Goal: Information Seeking & Learning: Learn about a topic

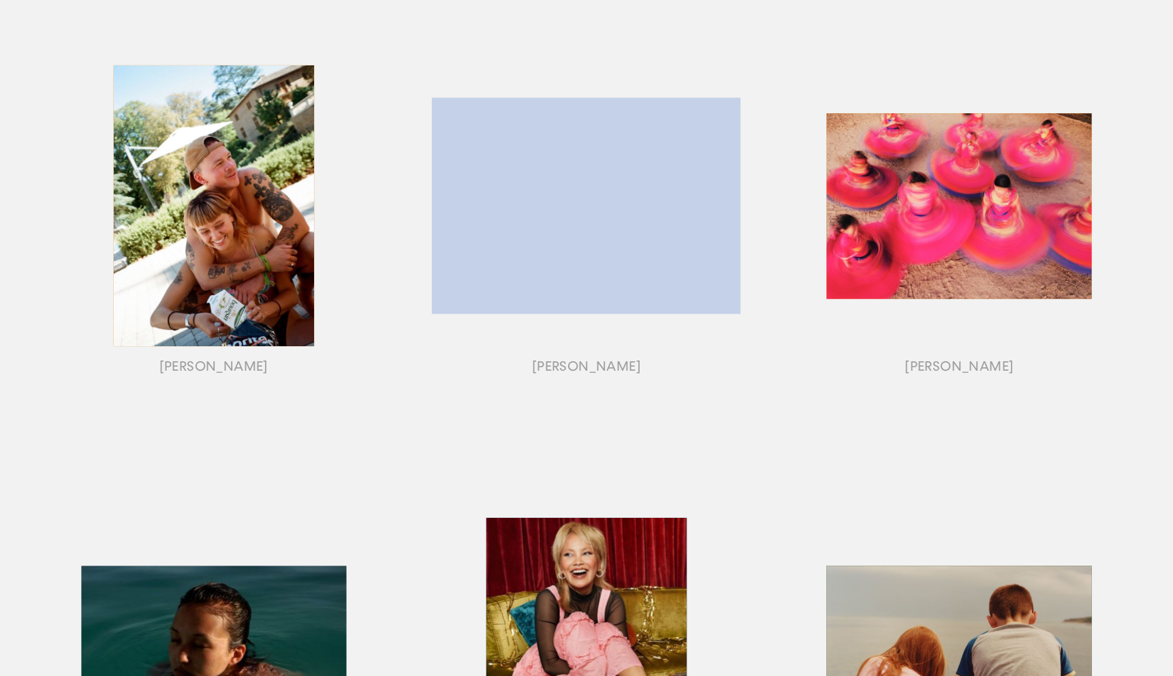
scroll to position [111, 0]
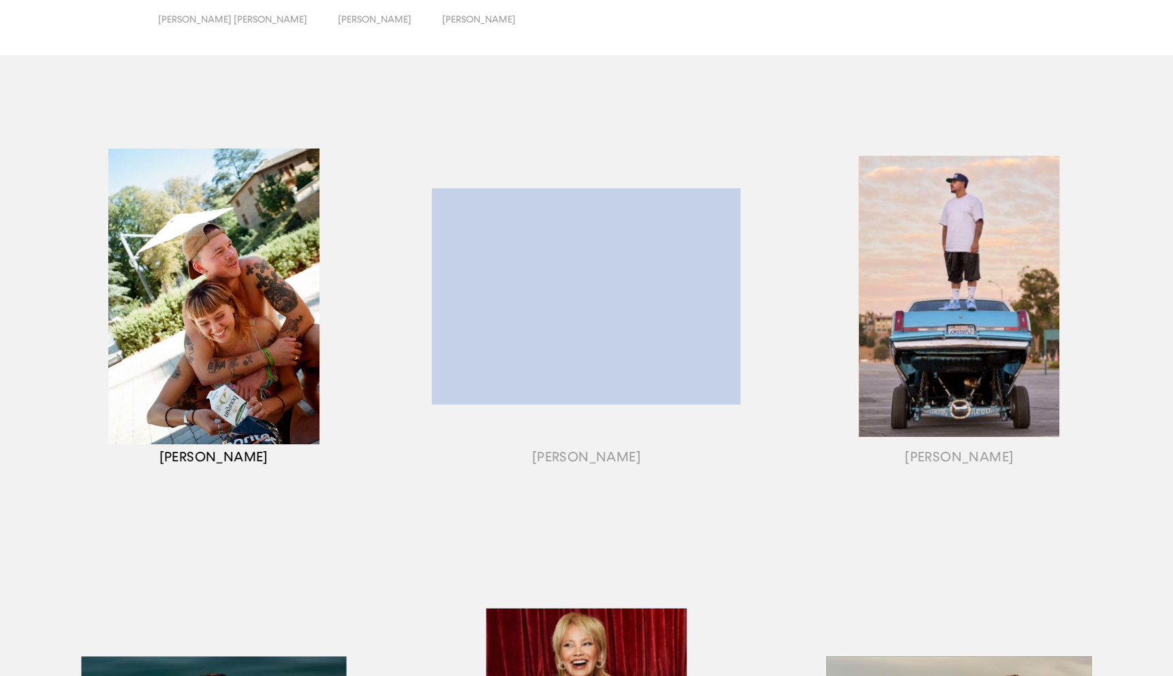
click at [285, 373] on div "button" at bounding box center [213, 313] width 373 height 425
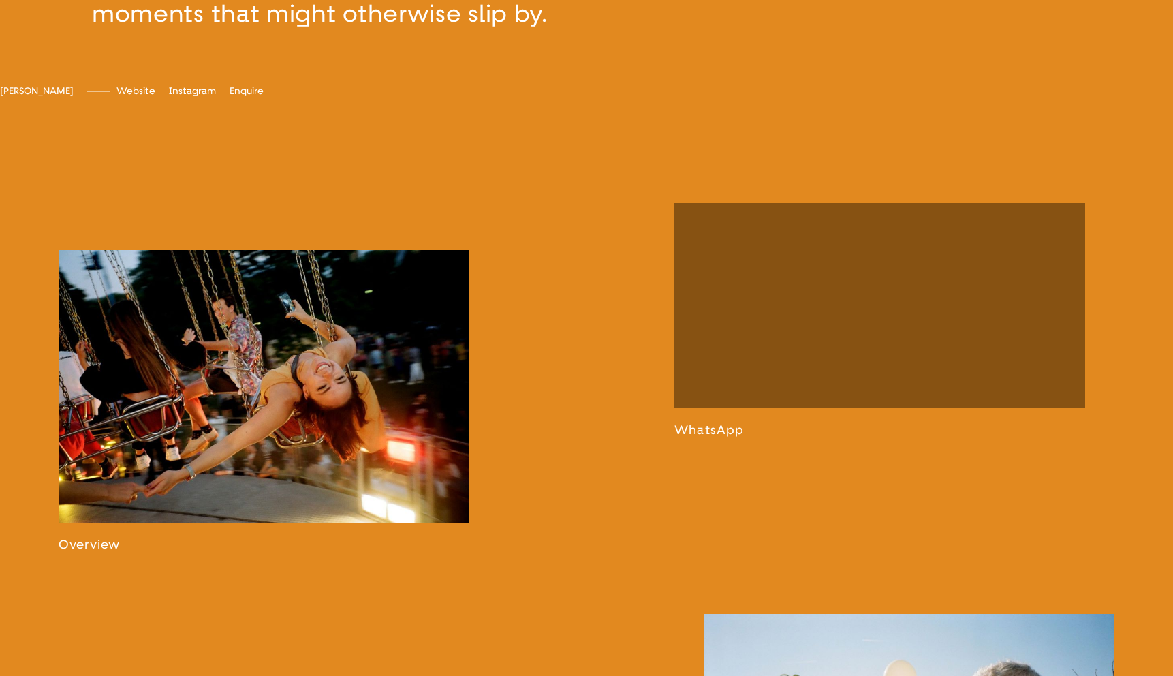
scroll to position [907, 0]
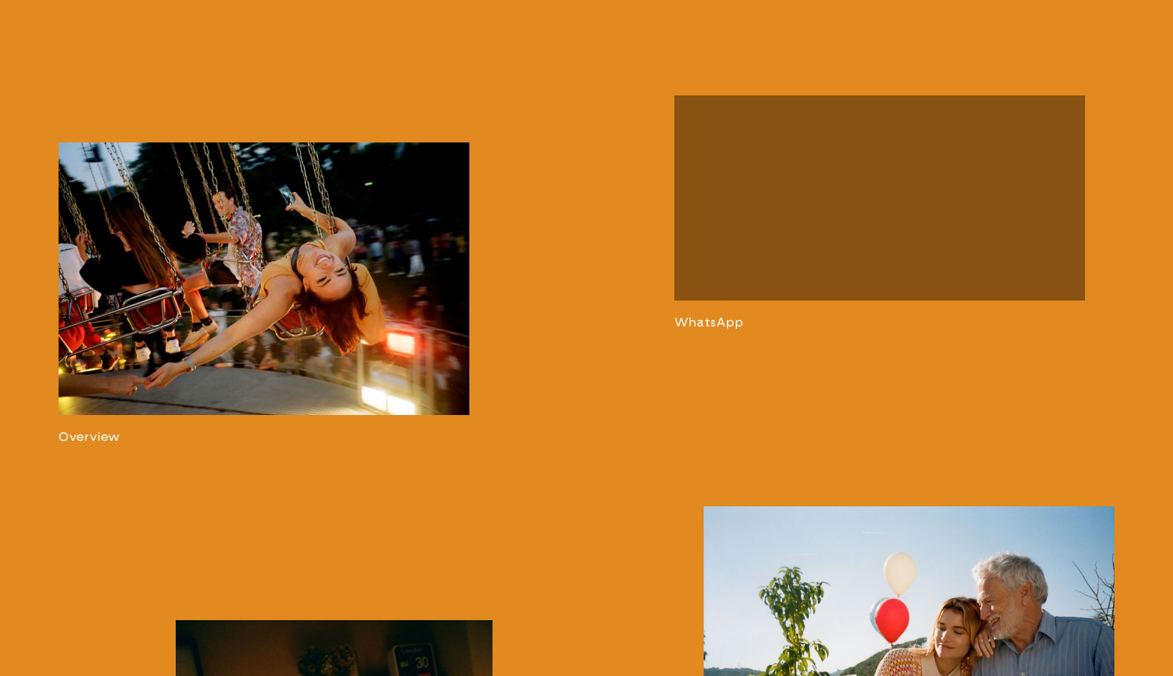
click at [319, 355] on link at bounding box center [264, 293] width 411 height 302
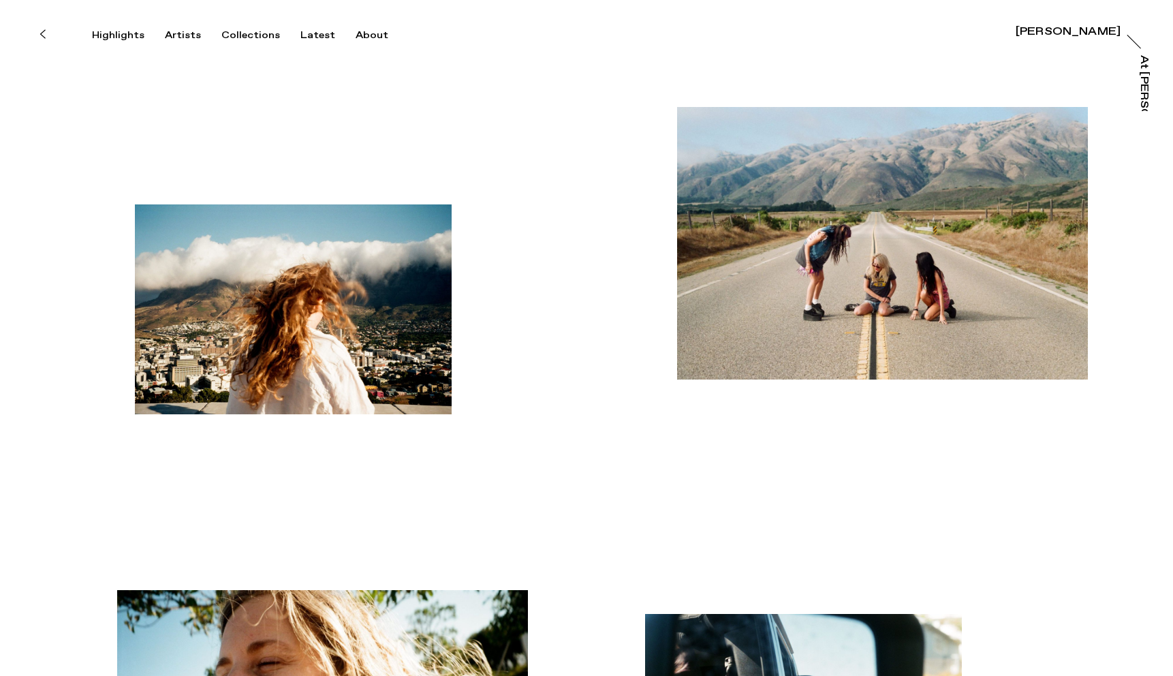
click at [47, 37] on button at bounding box center [42, 34] width 30 height 30
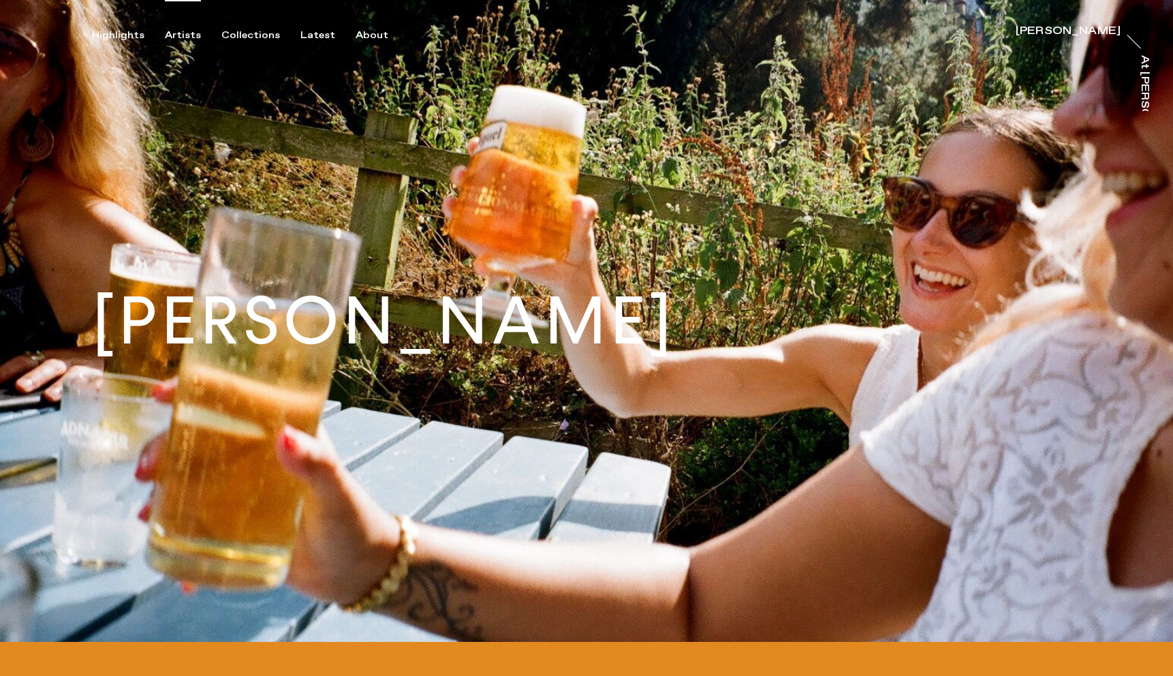
click at [177, 29] on div "Artists" at bounding box center [183, 35] width 36 height 12
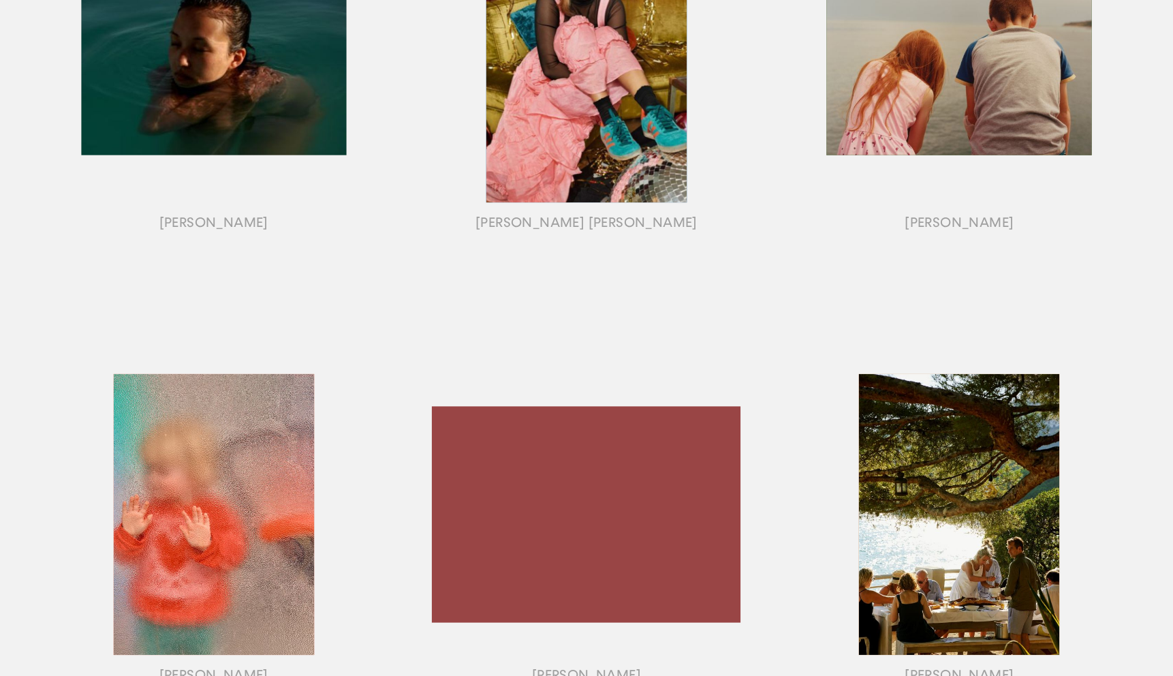
scroll to position [800, 0]
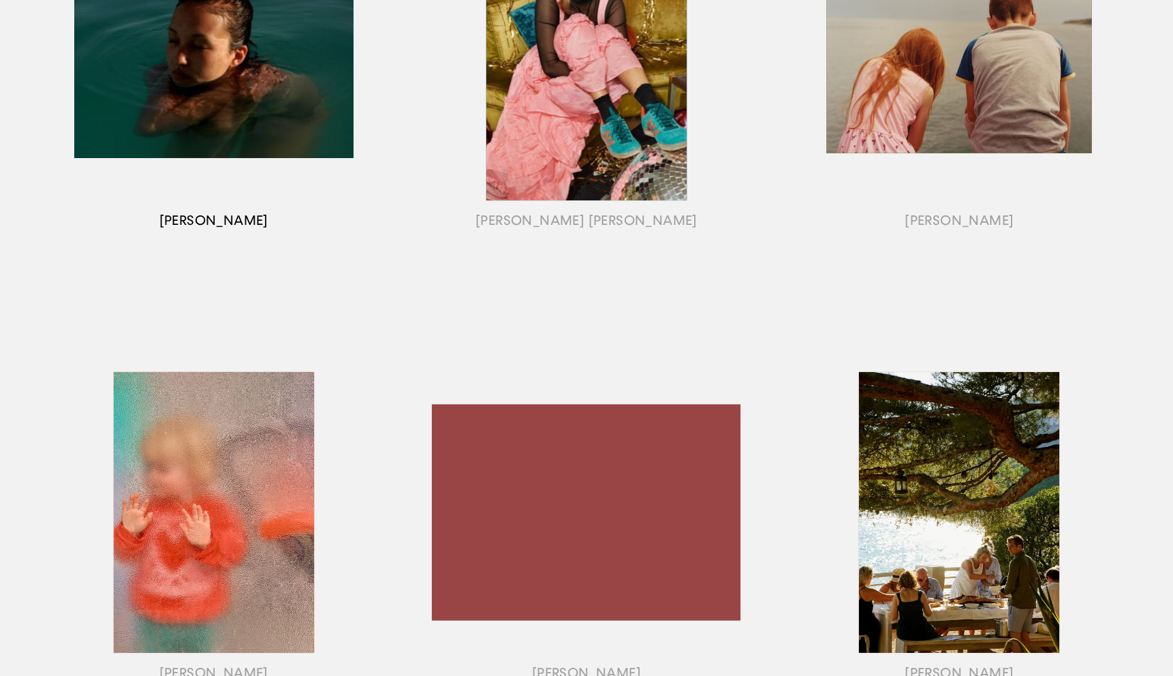
click at [264, 74] on div "button" at bounding box center [213, 76] width 373 height 425
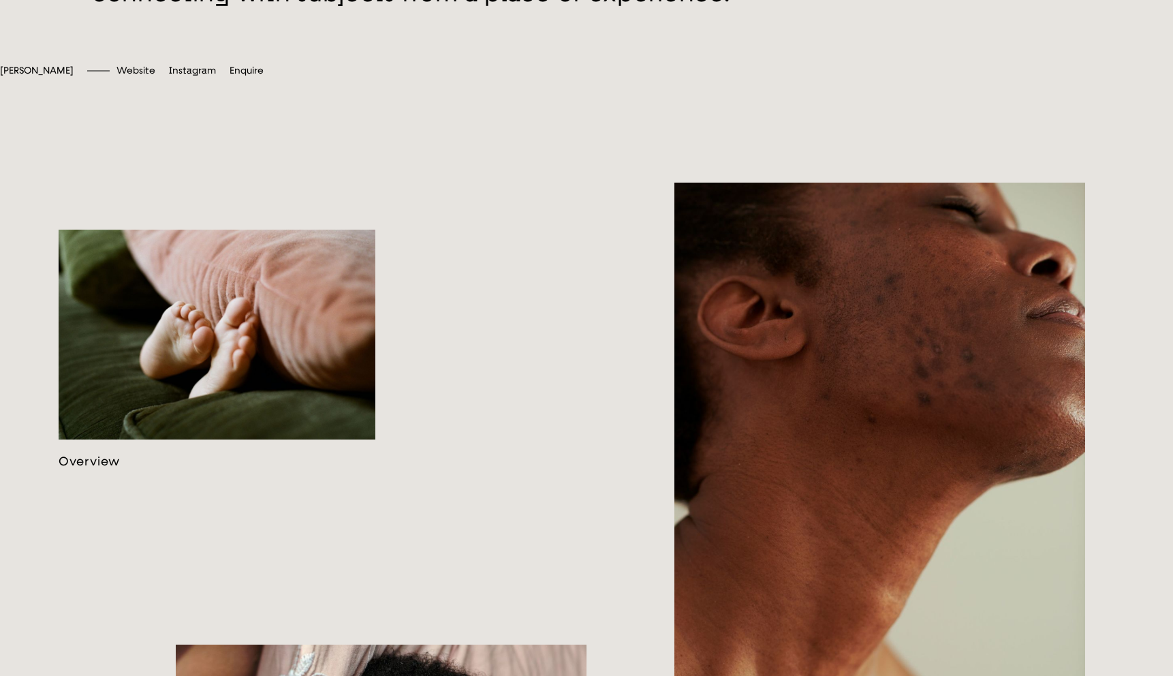
scroll to position [772, 0]
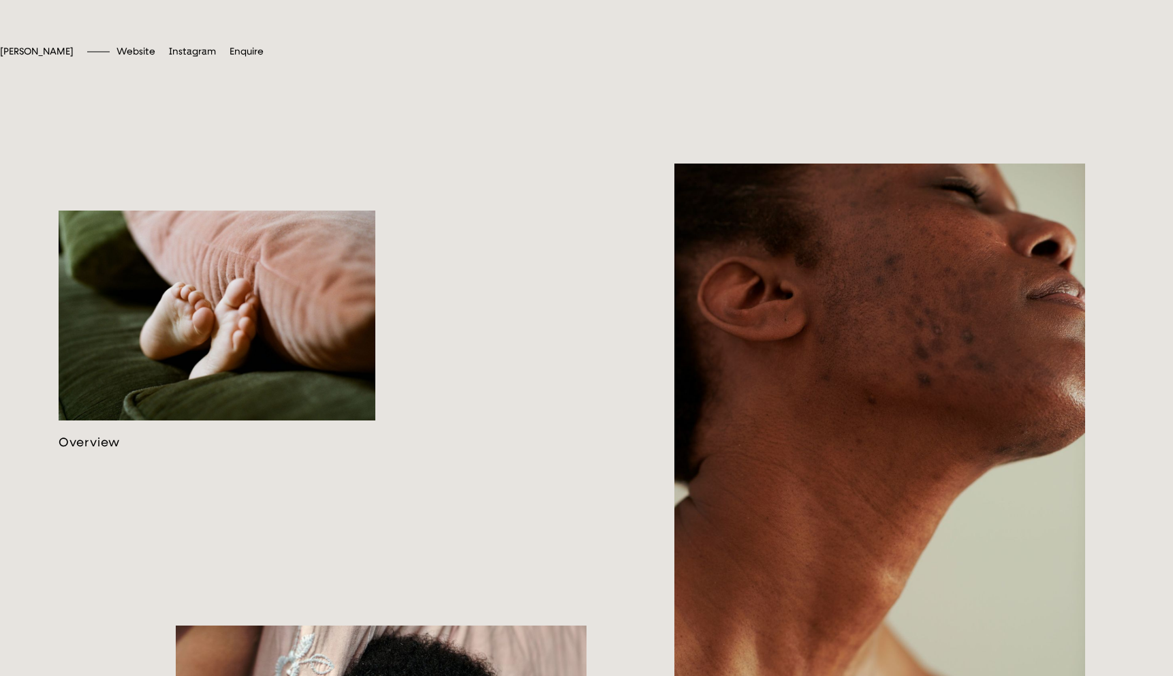
click at [209, 363] on link at bounding box center [217, 330] width 317 height 239
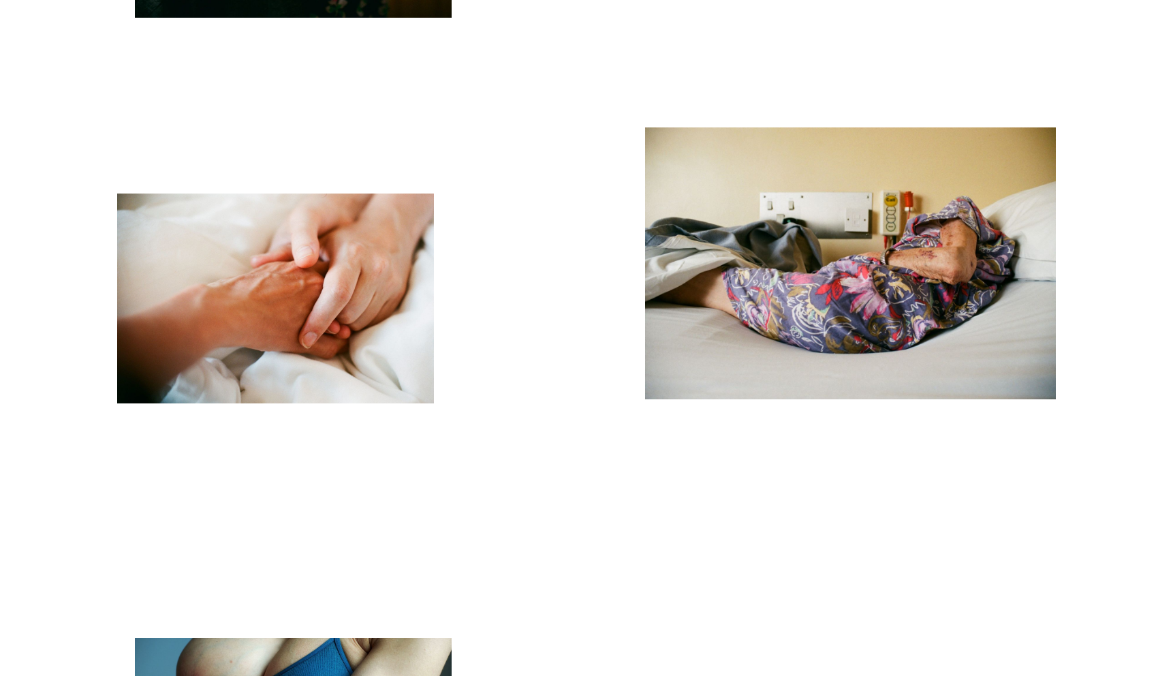
scroll to position [6000, 0]
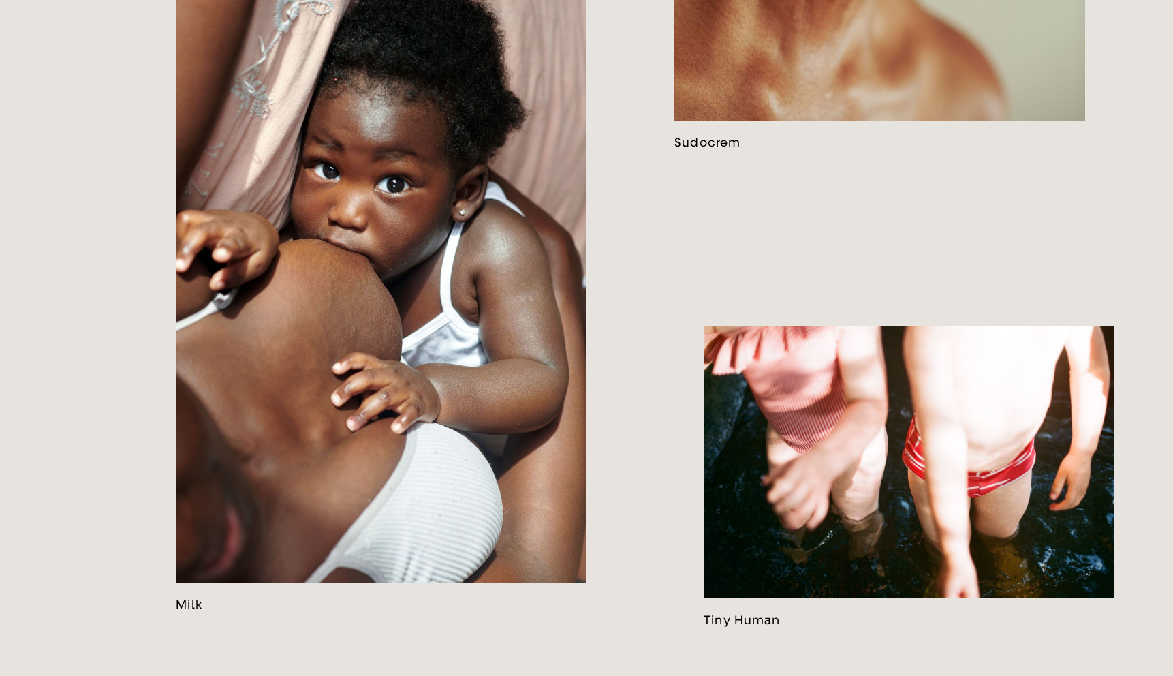
scroll to position [1439, 0]
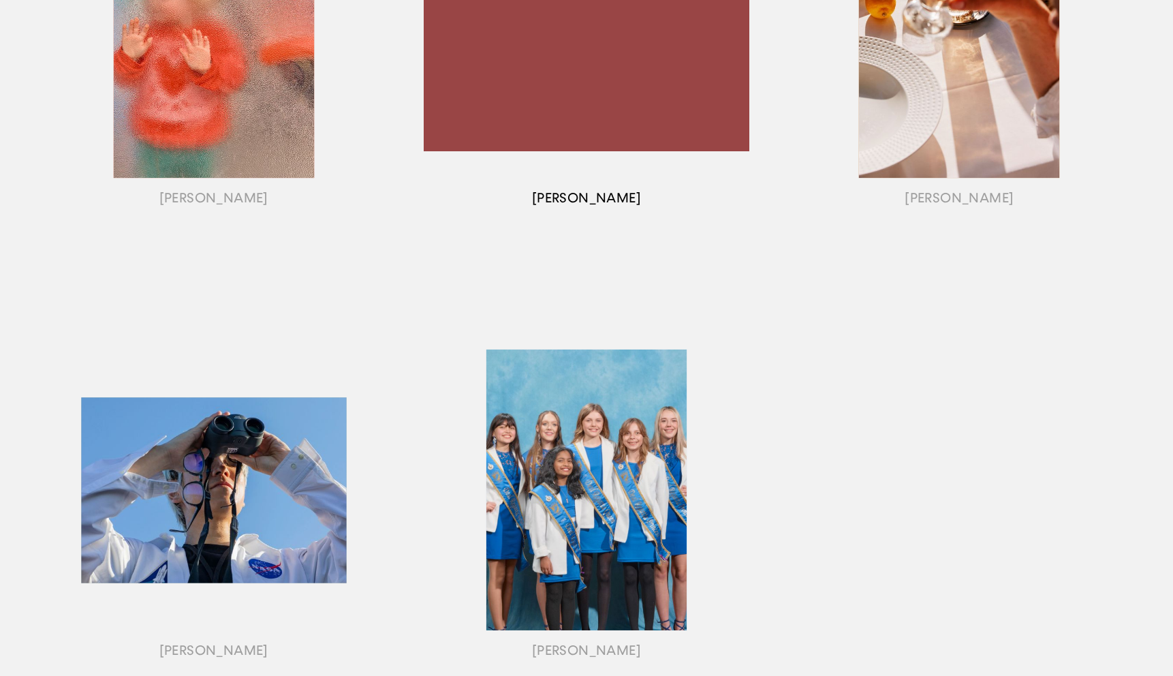
scroll to position [1360, 0]
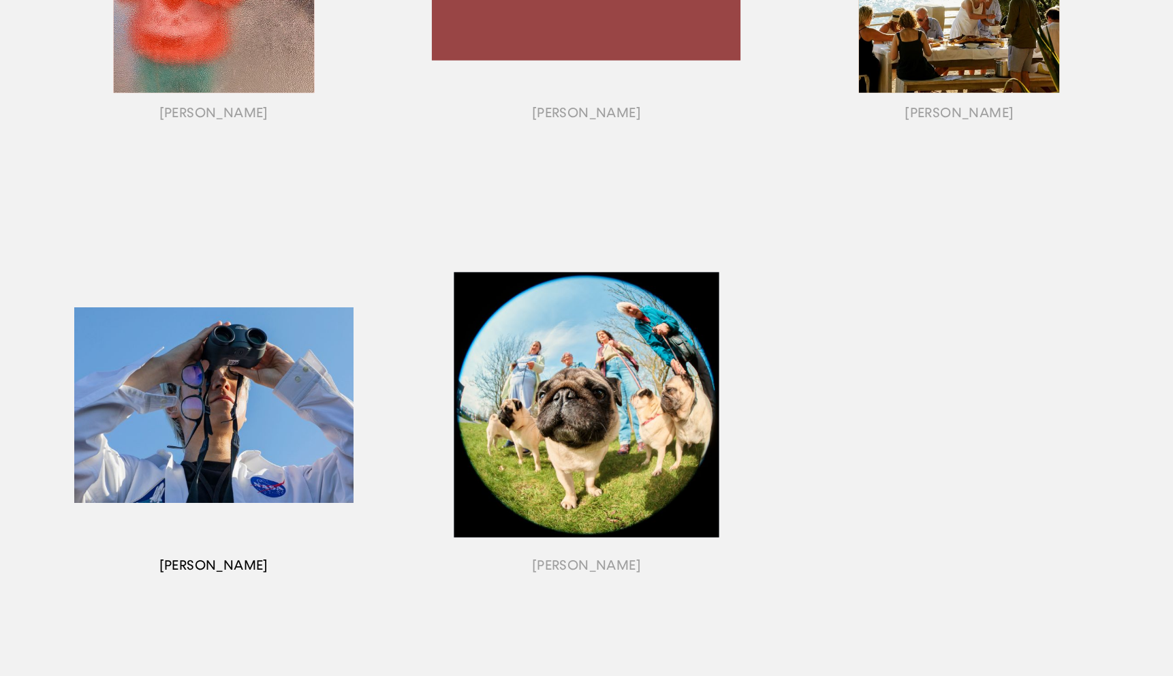
click at [247, 406] on div "button" at bounding box center [213, 421] width 373 height 425
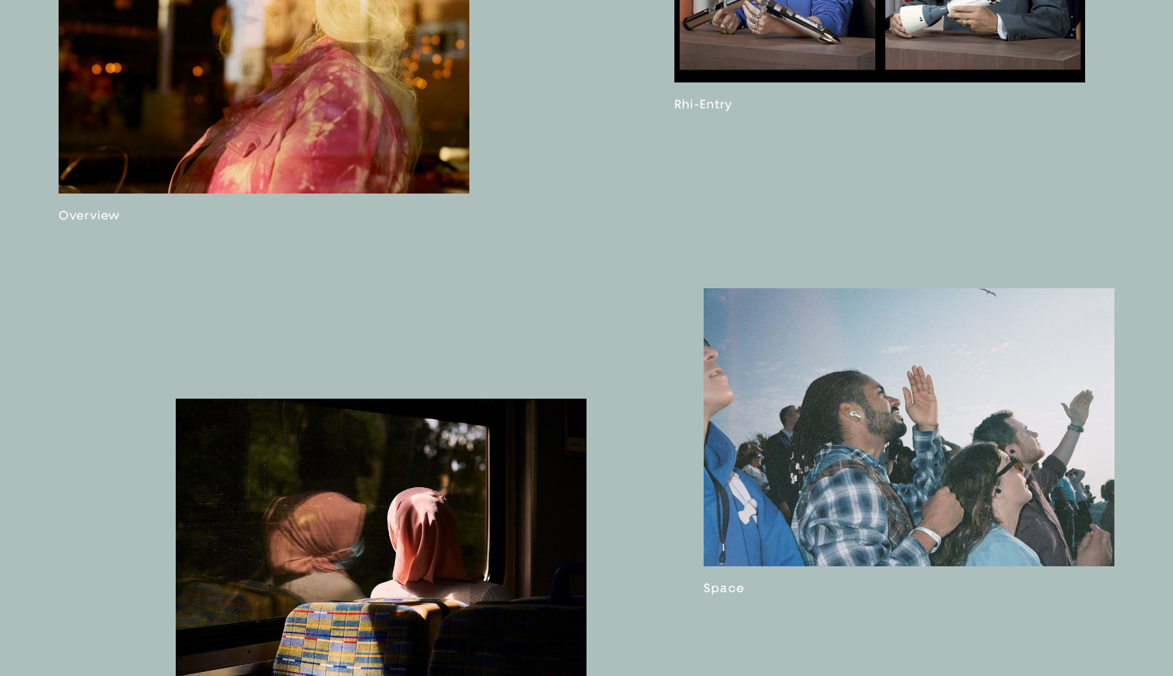
scroll to position [1237, 0]
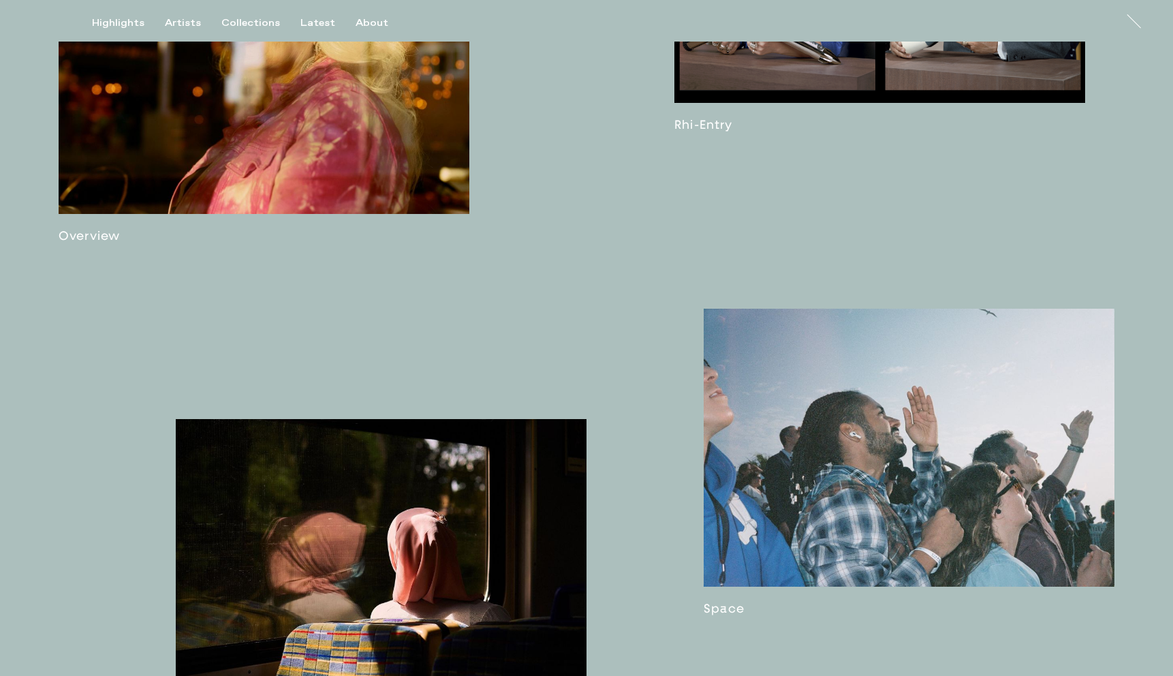
click at [301, 130] on link at bounding box center [264, 61] width 411 height 364
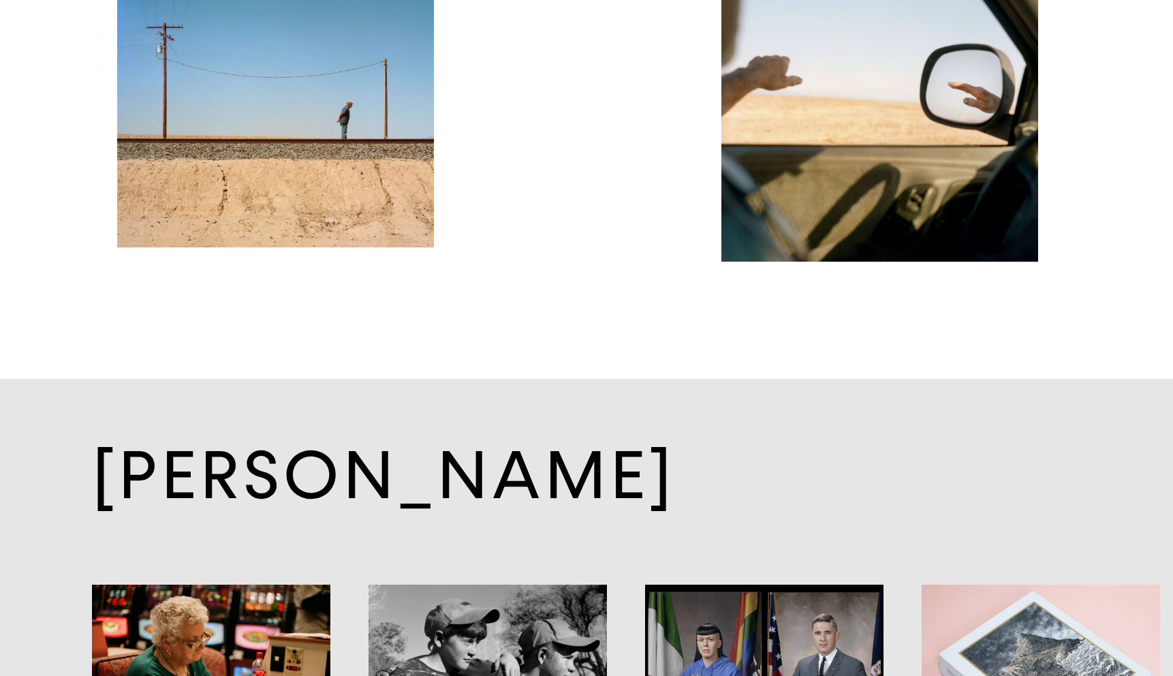
scroll to position [6538, 0]
